Goal: Task Accomplishment & Management: Use online tool/utility

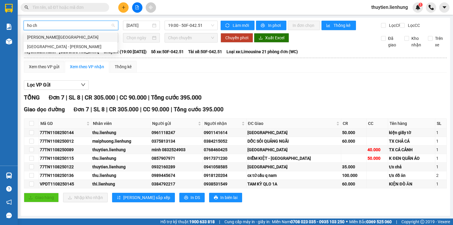
type input "ho chi"
click at [70, 44] on div "[GEOGRAPHIC_DATA] - [PERSON_NAME]" at bounding box center [70, 46] width 87 height 6
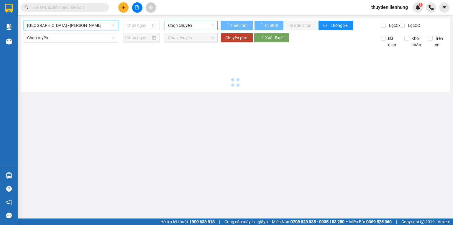
type input "[DATE]"
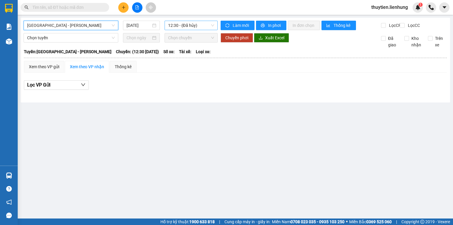
click at [169, 29] on span "12:30 - (Đã hủy)" at bounding box center [191, 25] width 46 height 9
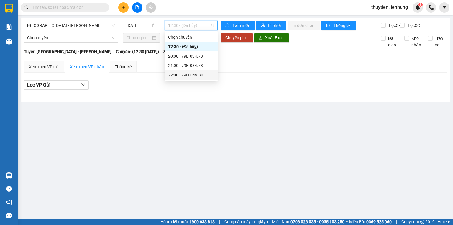
click at [174, 73] on div "22:00 - 79H-049.30" at bounding box center [191, 75] width 46 height 6
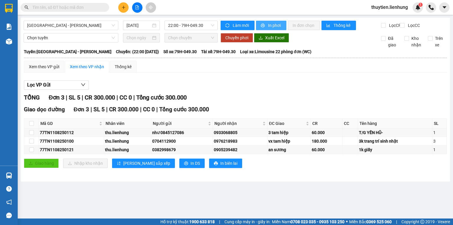
click at [265, 25] on button "In phơi" at bounding box center [271, 25] width 30 height 9
click at [136, 6] on icon "file-add" at bounding box center [137, 7] width 4 height 4
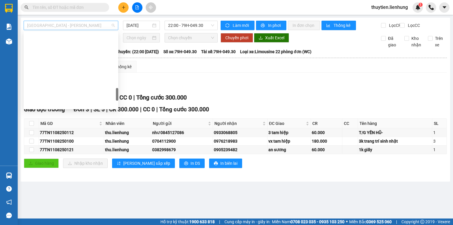
click at [75, 25] on span "[GEOGRAPHIC_DATA] - [PERSON_NAME]" at bounding box center [71, 25] width 88 height 9
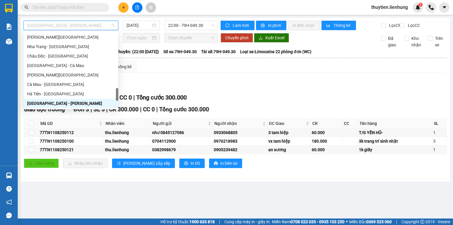
type input "4"
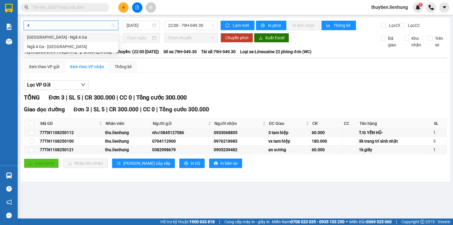
click at [73, 38] on div "[GEOGRAPHIC_DATA] - Ngã 4 Ga" at bounding box center [71, 37] width 88 height 6
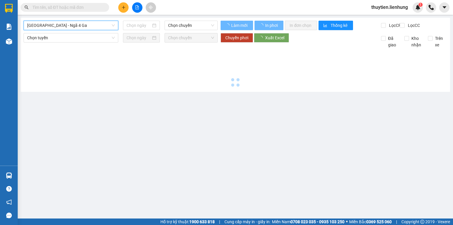
type input "[DATE]"
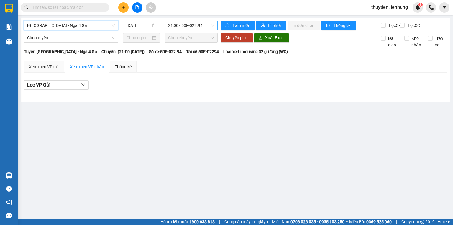
click at [177, 22] on span "21:00 - 50F-022.94" at bounding box center [191, 25] width 46 height 9
click at [178, 57] on div "22:00 - 79F-000.24" at bounding box center [191, 56] width 46 height 6
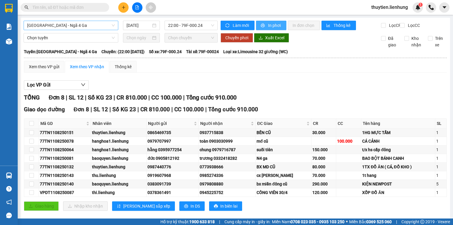
click at [268, 24] on span "In phơi" at bounding box center [275, 25] width 14 height 6
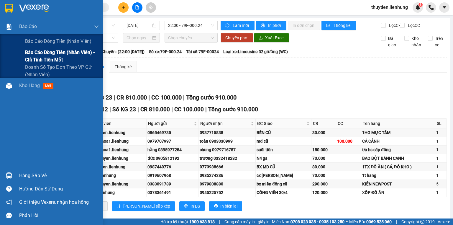
click at [24, 53] on div "Báo cáo dòng tiền (nhân viên) - chỉ tính tiền mặt" at bounding box center [51, 56] width 103 height 15
